Goal: Task Accomplishment & Management: Use online tool/utility

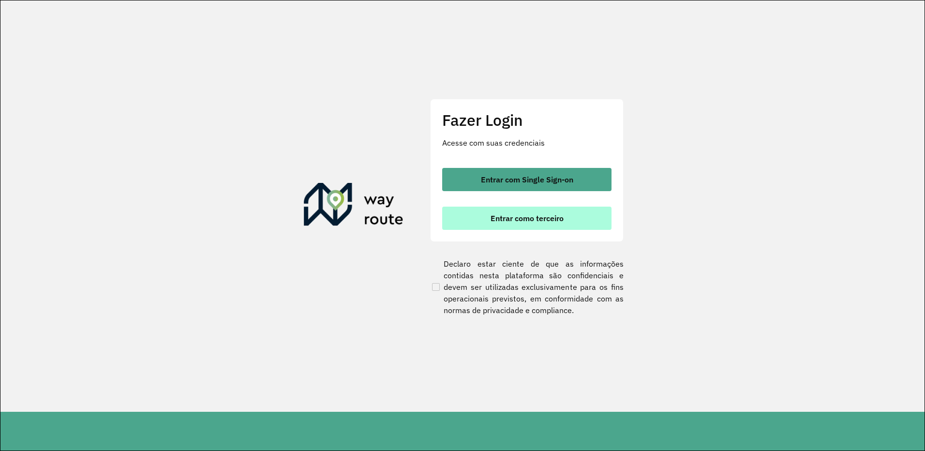
click at [552, 222] on span "Entrar como terceiro" at bounding box center [527, 218] width 73 height 8
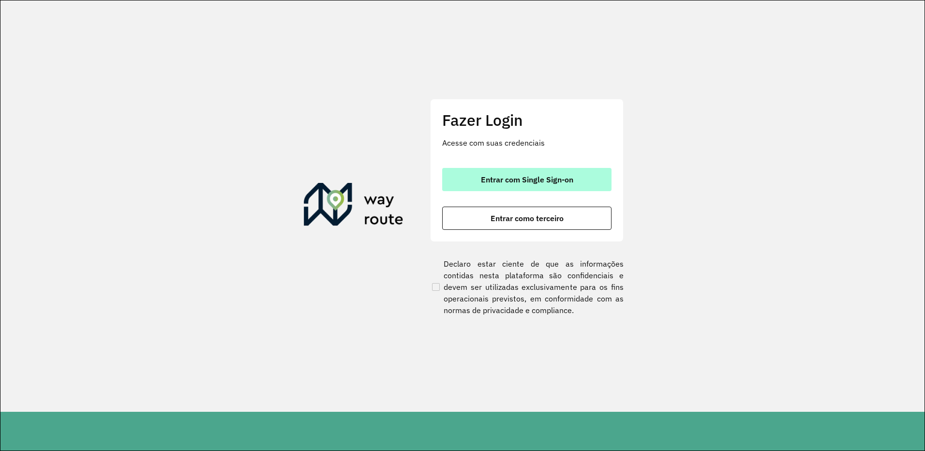
click at [509, 182] on span "Entrar com Single Sign-on" at bounding box center [527, 180] width 92 height 8
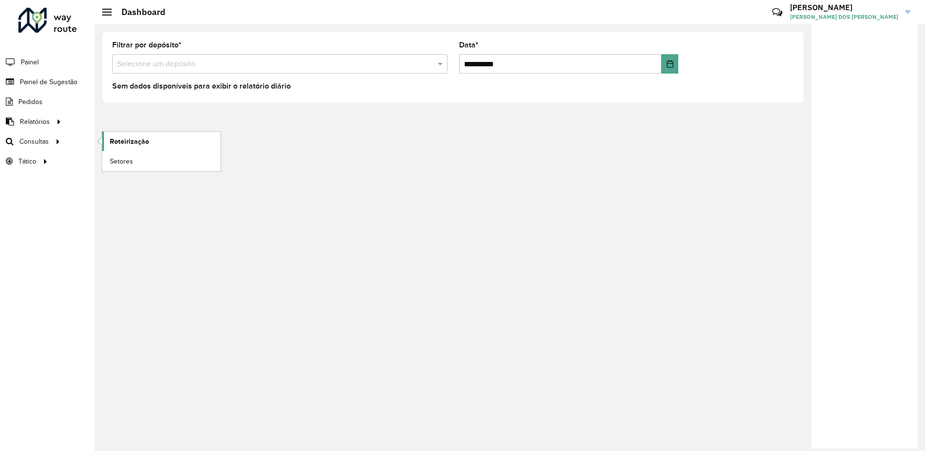
click at [138, 148] on link "Roteirização" at bounding box center [161, 141] width 119 height 19
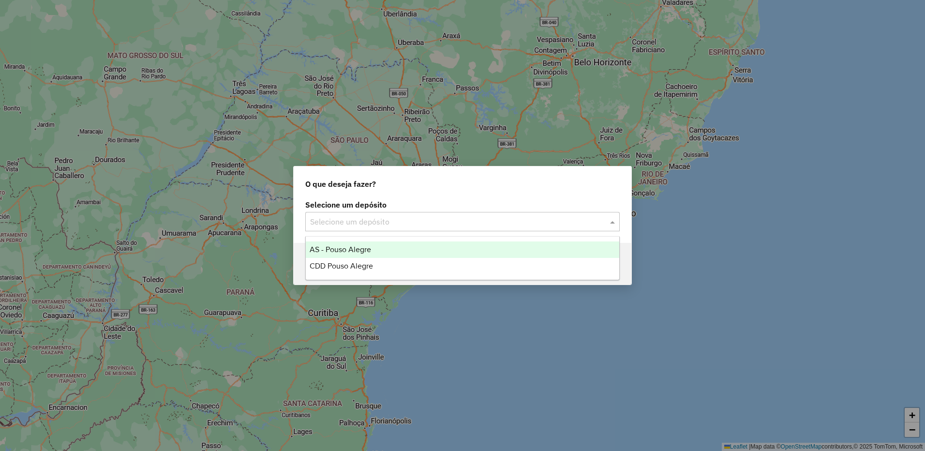
click at [333, 218] on input "text" at bounding box center [453, 222] width 286 height 12
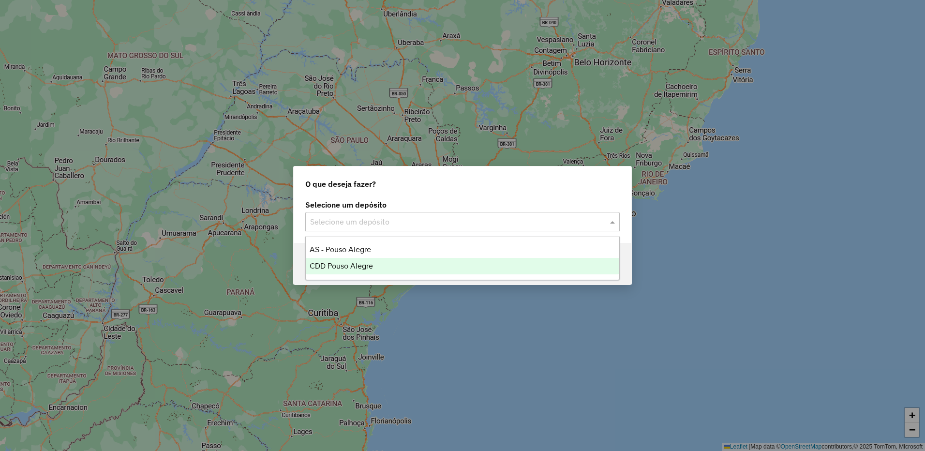
click at [344, 263] on span "CDD Pouso Alegre" at bounding box center [341, 266] width 63 height 8
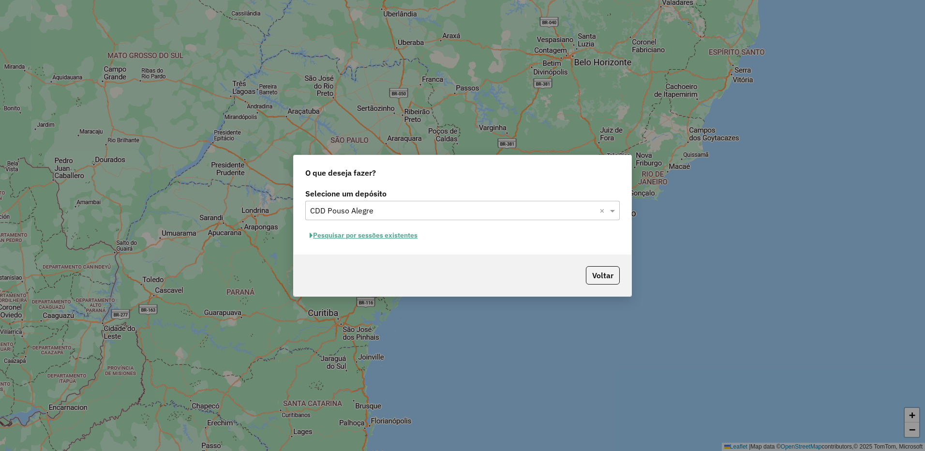
click at [360, 234] on button "Pesquisar por sessões existentes" at bounding box center [363, 235] width 117 height 15
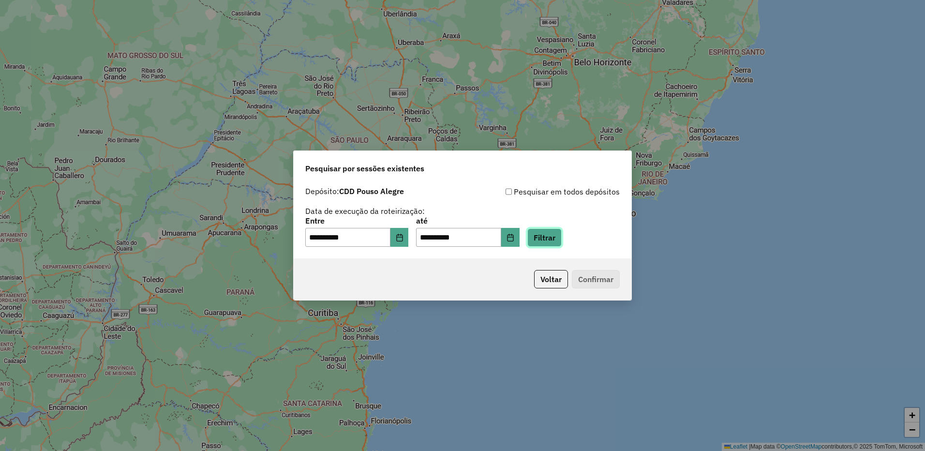
click at [547, 239] on button "Filtrar" at bounding box center [545, 237] width 34 height 18
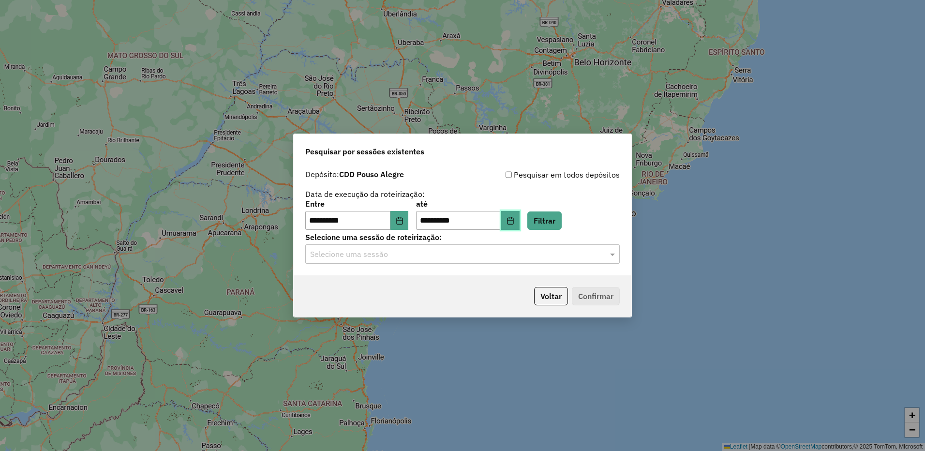
click at [515, 222] on icon "Choose Date" at bounding box center [511, 221] width 8 height 8
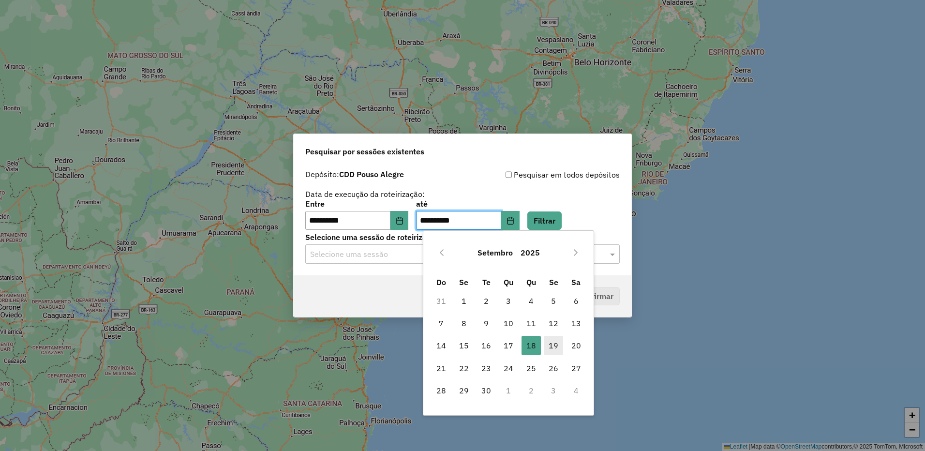
click at [547, 342] on span "19" at bounding box center [553, 345] width 19 height 19
type input "**********"
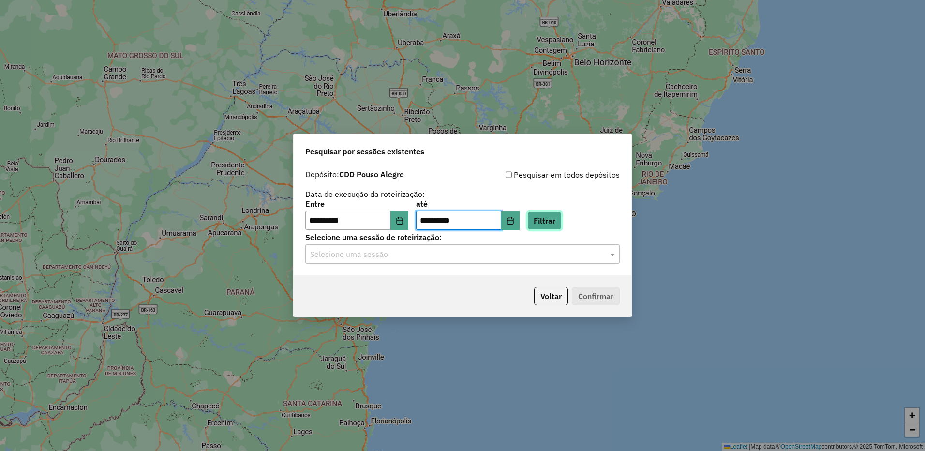
click at [551, 227] on button "Filtrar" at bounding box center [545, 221] width 34 height 18
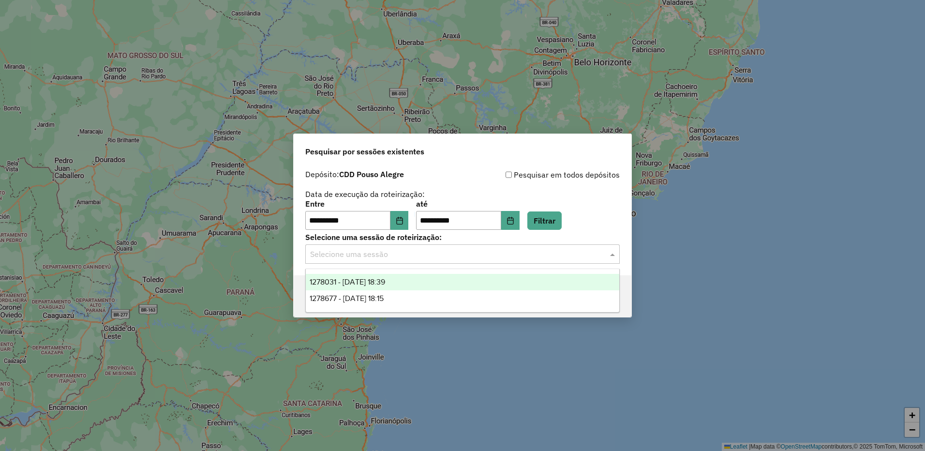
click at [417, 251] on input "text" at bounding box center [453, 255] width 286 height 12
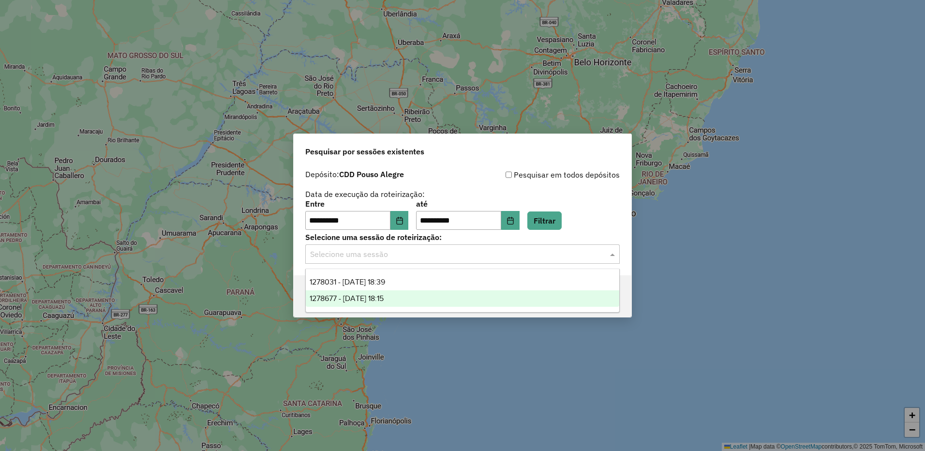
click at [403, 294] on div "1278677 - 19/09/2025 18:15" at bounding box center [463, 298] width 314 height 16
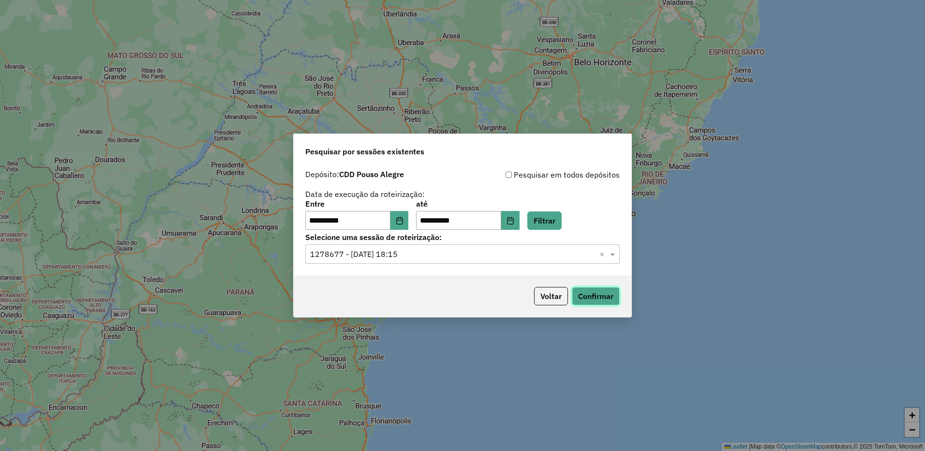
click at [588, 295] on button "Confirmar" at bounding box center [596, 296] width 48 height 18
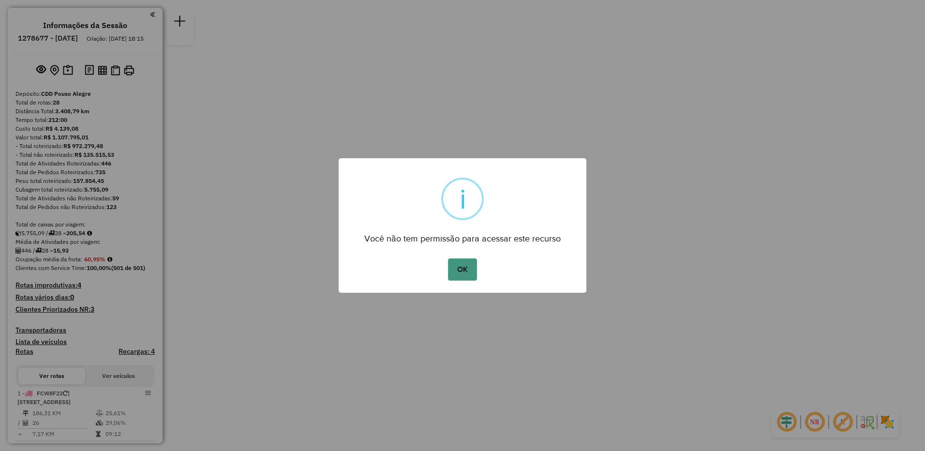
click at [463, 271] on button "OK" at bounding box center [462, 269] width 29 height 22
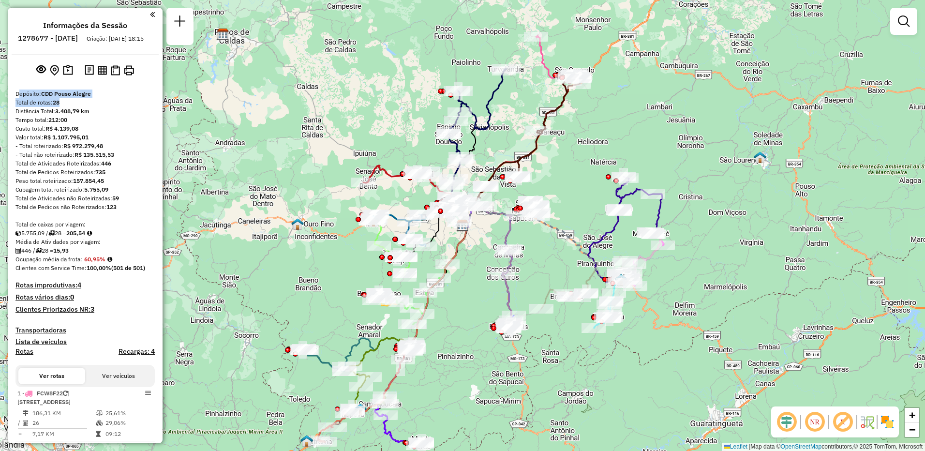
drag, startPoint x: 15, startPoint y: 103, endPoint x: 80, endPoint y: 114, distance: 65.3
copy div "Depósito: CDD Pouso Alegre Total de rotas: 28"
drag, startPoint x: 123, startPoint y: 209, endPoint x: 8, endPoint y: 210, distance: 115.2
click at [8, 210] on div "Informações da Sessão 1278677 - 19/09/2025 Criação: 18/09/2025 18:15 Depósito: …" at bounding box center [85, 226] width 155 height 436
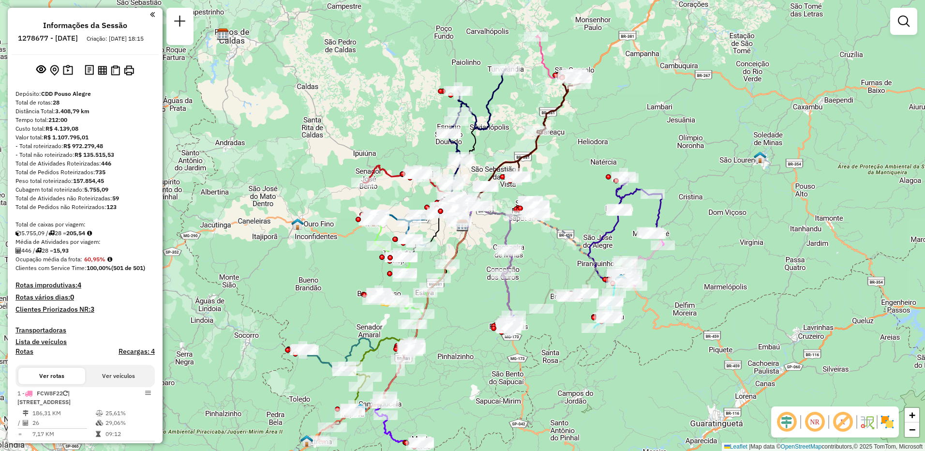
drag, startPoint x: 118, startPoint y: 215, endPoint x: 14, endPoint y: 210, distance: 103.7
copy div "Total de Atividades não Roteirizadas: 59 Total de Pedidos não Roteirizados: 123"
